Goal: Check status: Verify the current state of an ongoing process or item

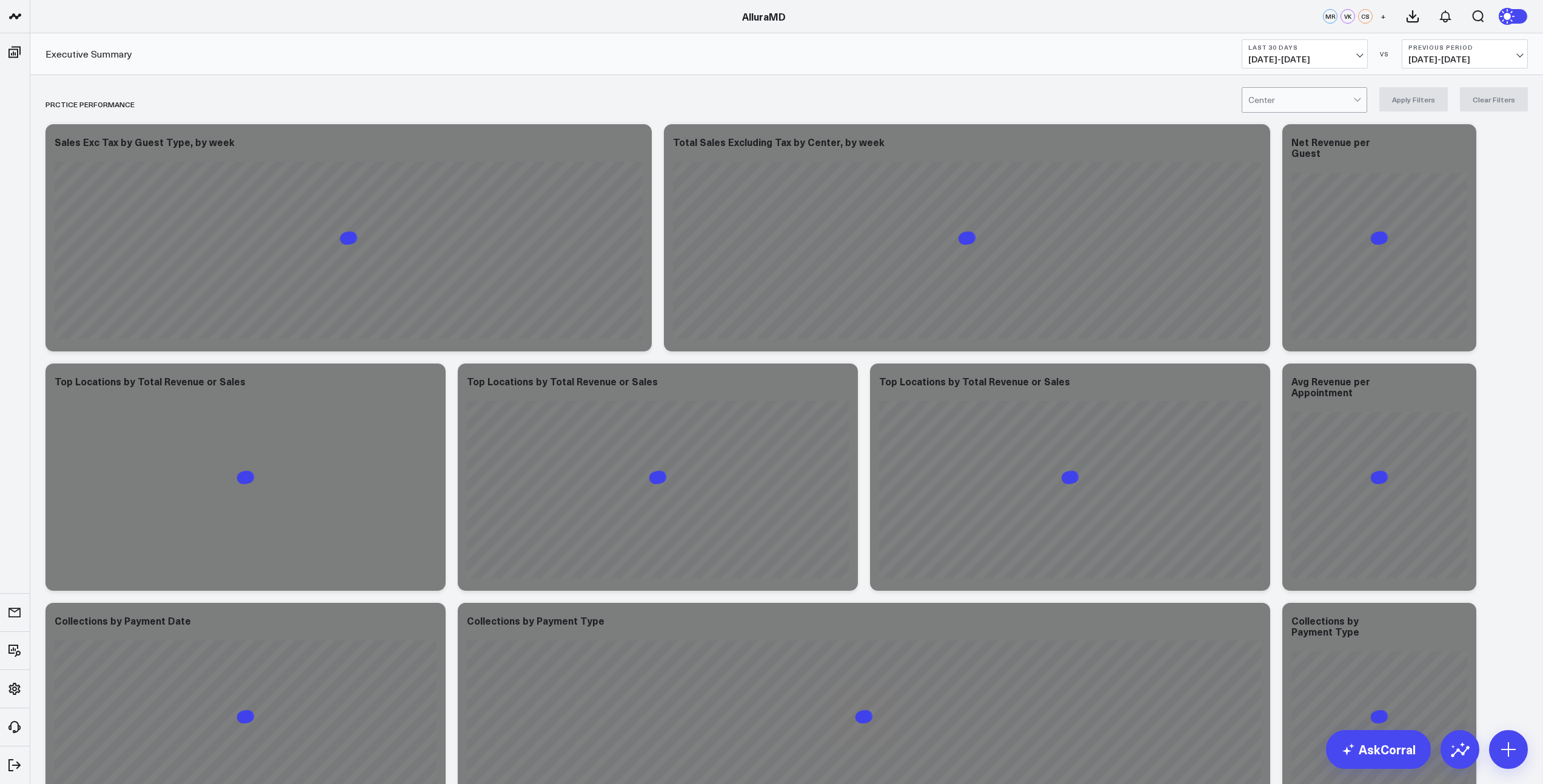
click at [1299, 62] on span "[DATE] - [DATE]" at bounding box center [1304, 59] width 113 height 9
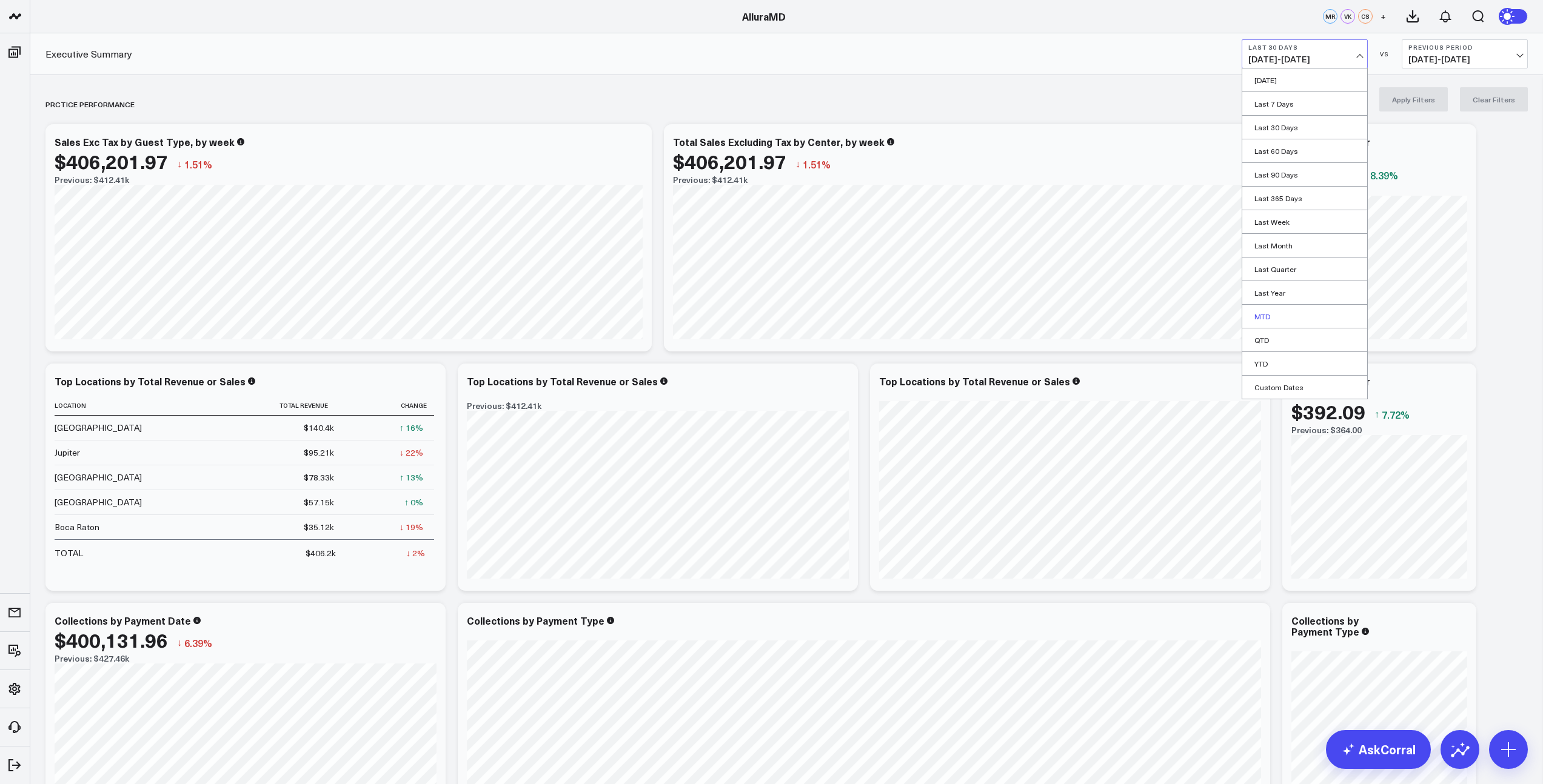
click at [1273, 311] on link "MTD" at bounding box center [1304, 317] width 125 height 23
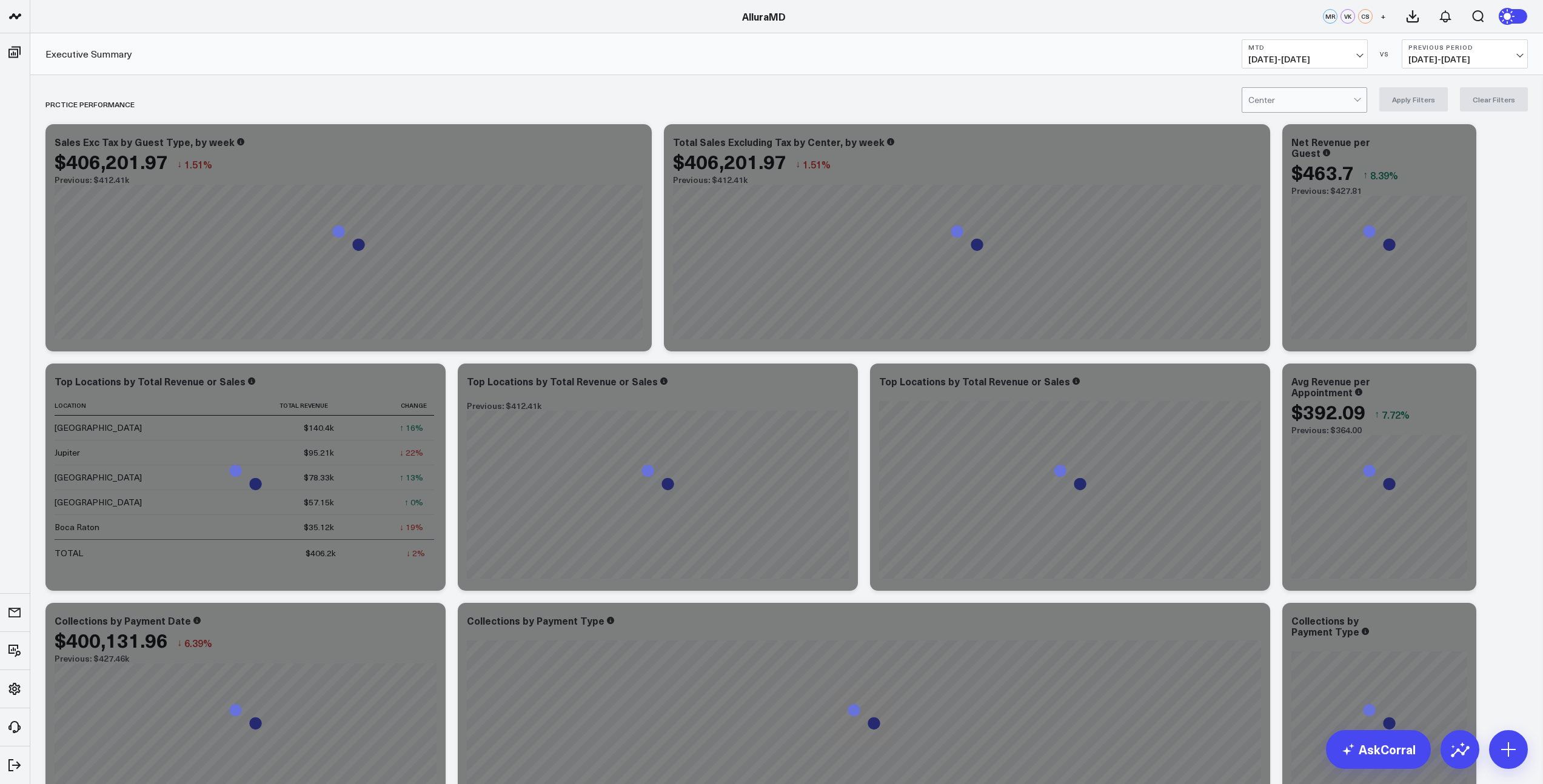
click at [1442, 52] on button "Previous Period [DATE] - [DATE]" at bounding box center [1464, 53] width 126 height 29
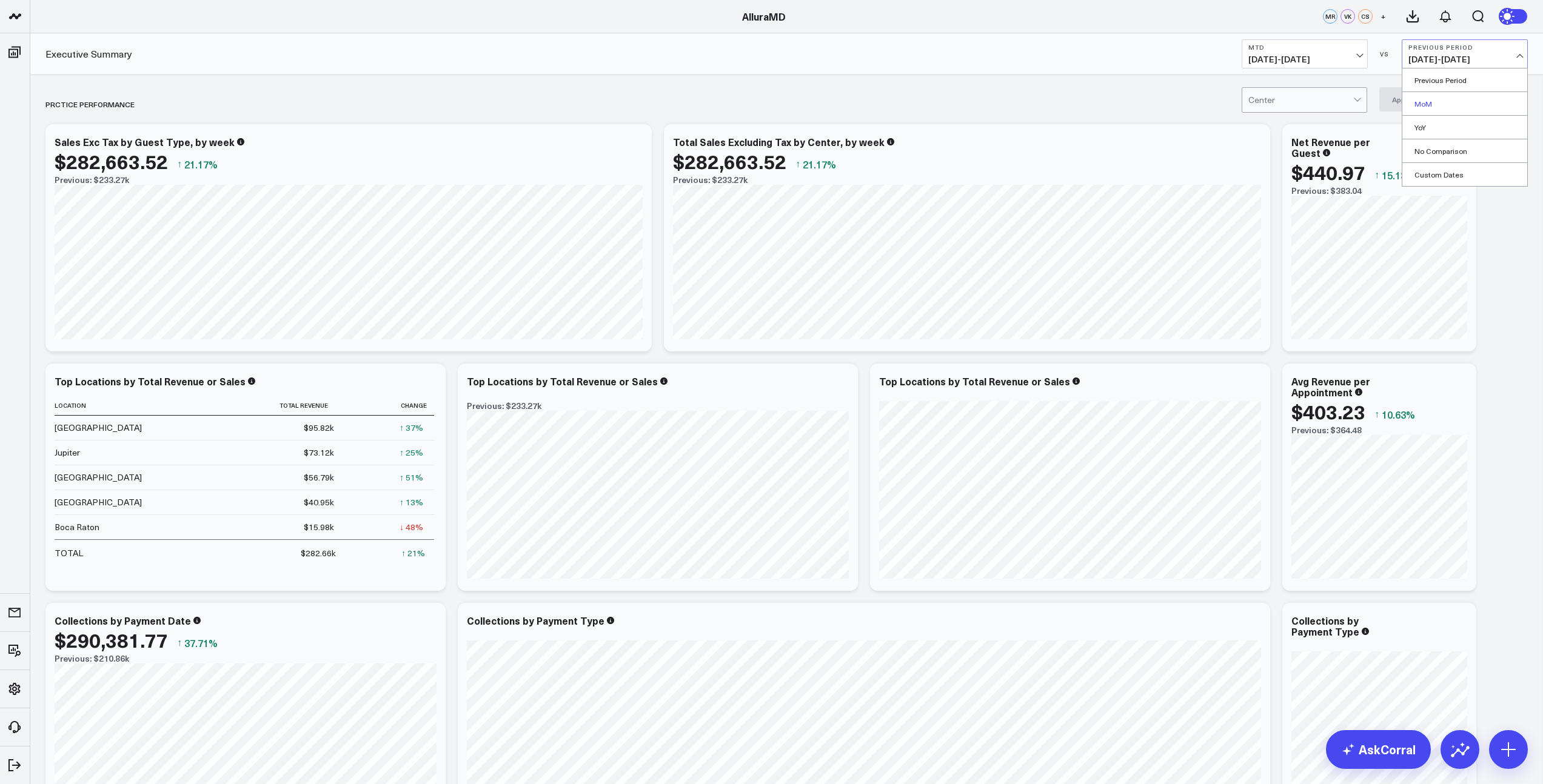
click at [1429, 110] on link "MoM" at bounding box center [1464, 104] width 125 height 23
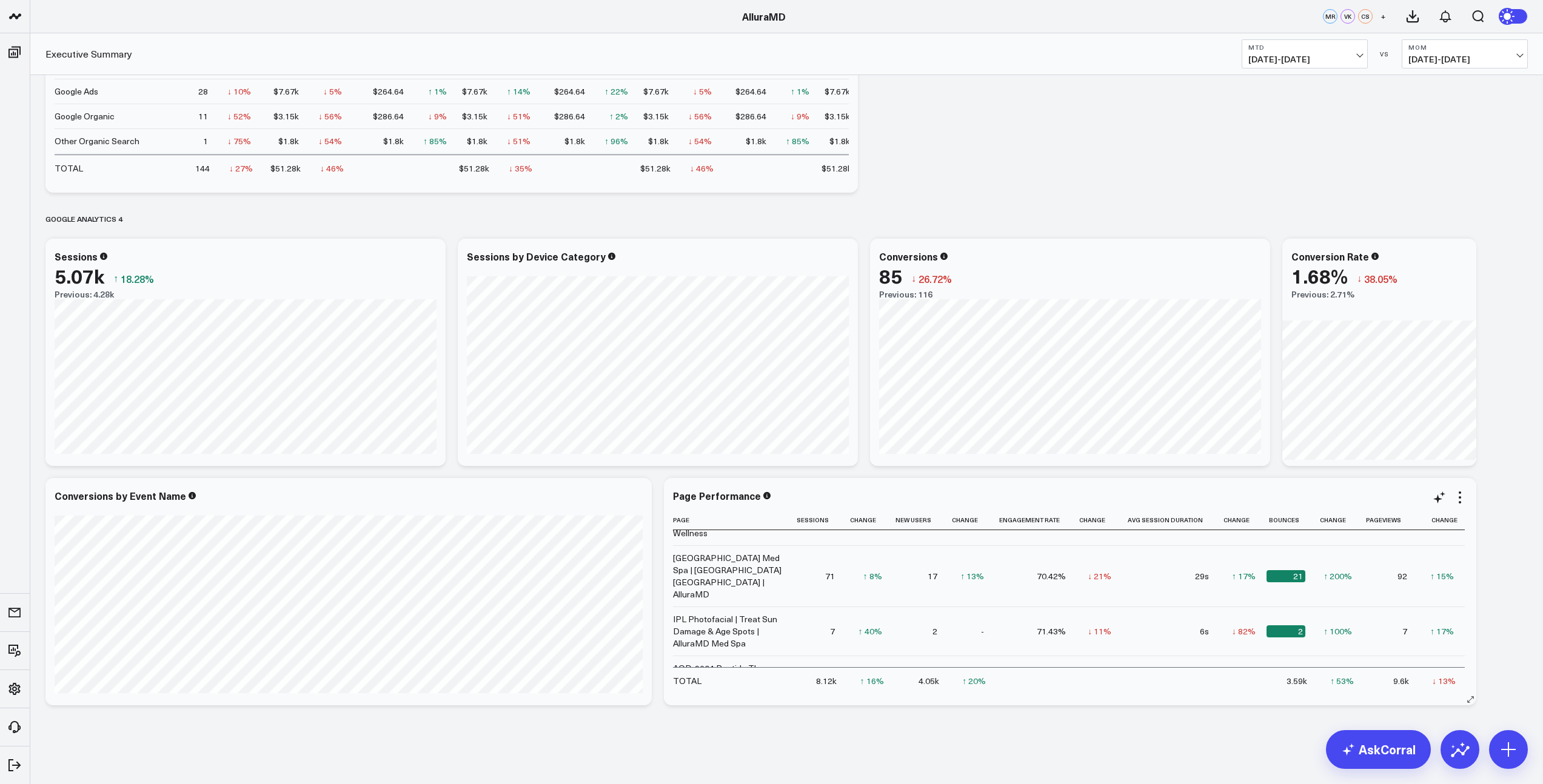
scroll to position [275, 0]
